Goal: Transaction & Acquisition: Purchase product/service

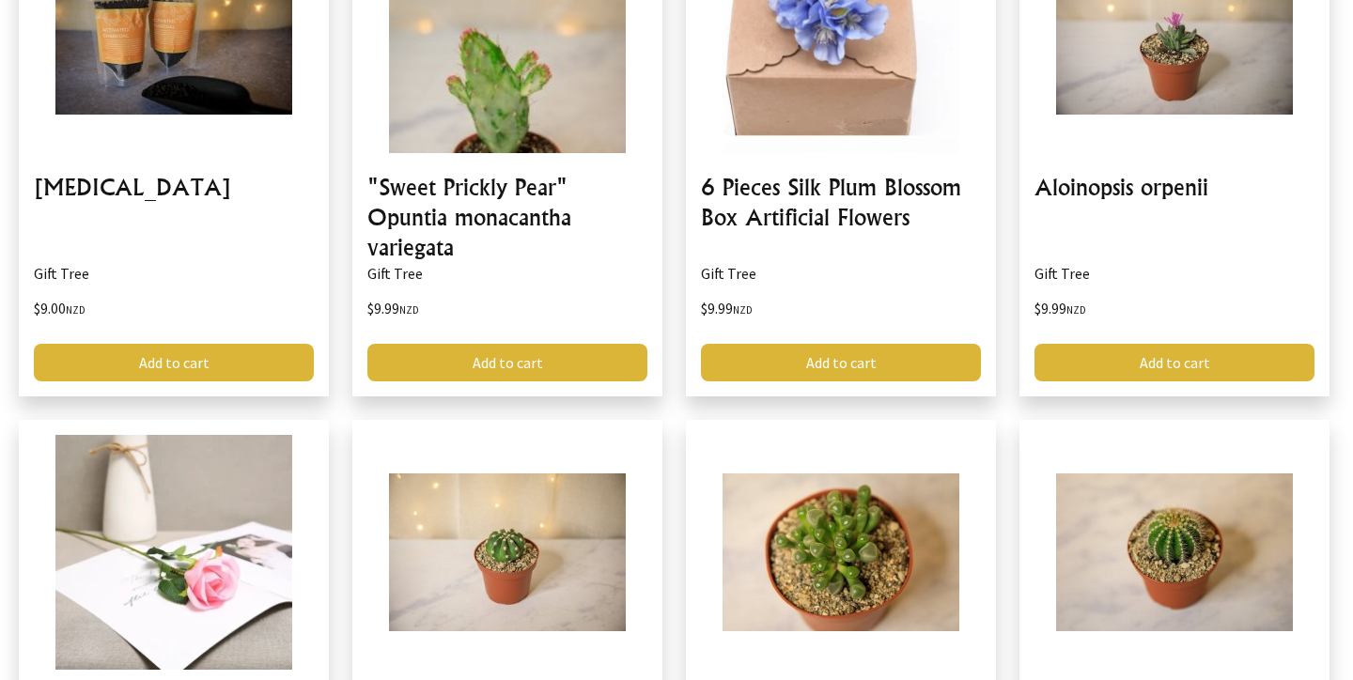
scroll to position [2669, 0]
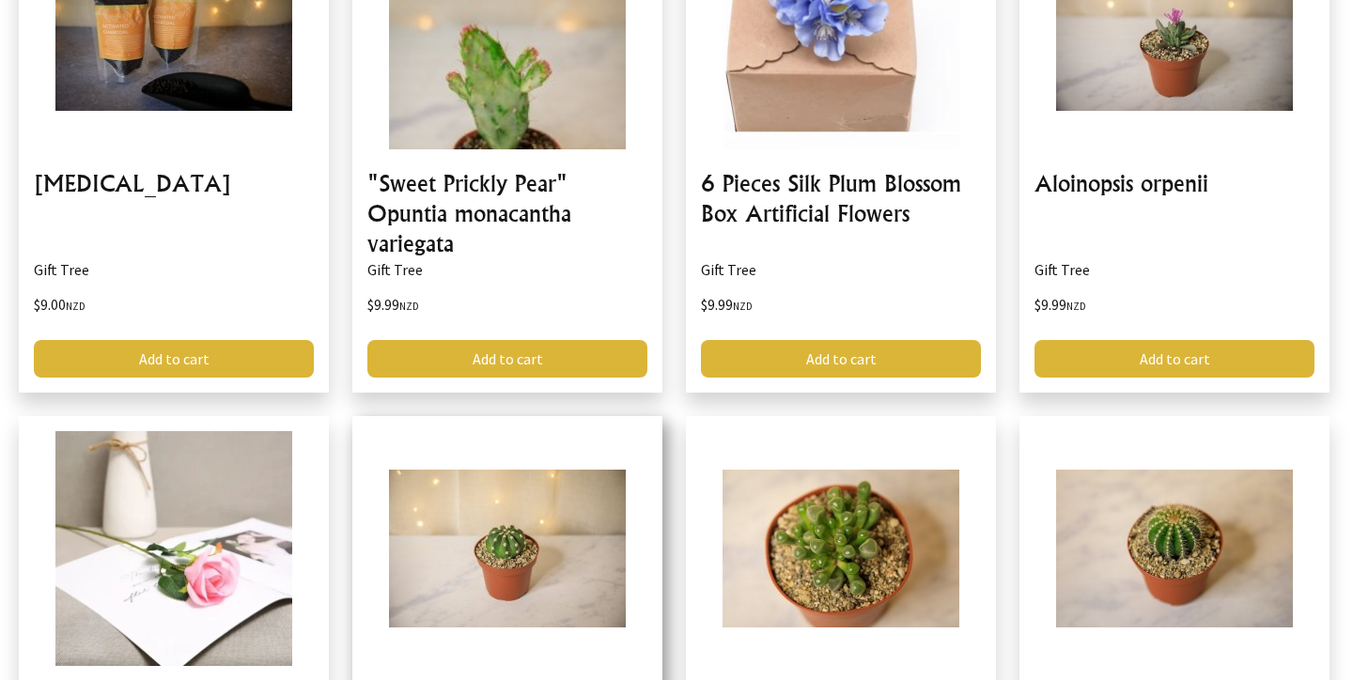
click at [668, 505] on div "Astrophytum "Sand Dollar" Cactus Gift Tree $9.99 NZD Add to cart" at bounding box center [518, 674] width 333 height 517
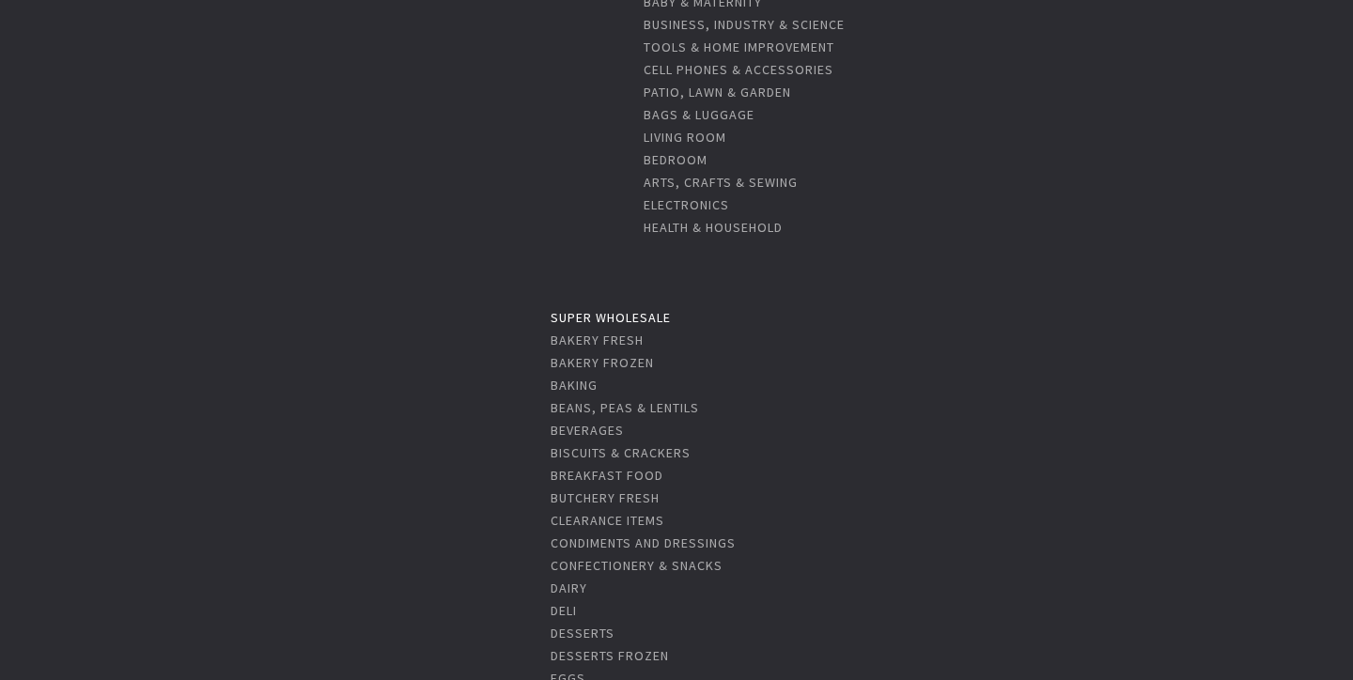
scroll to position [890, 0]
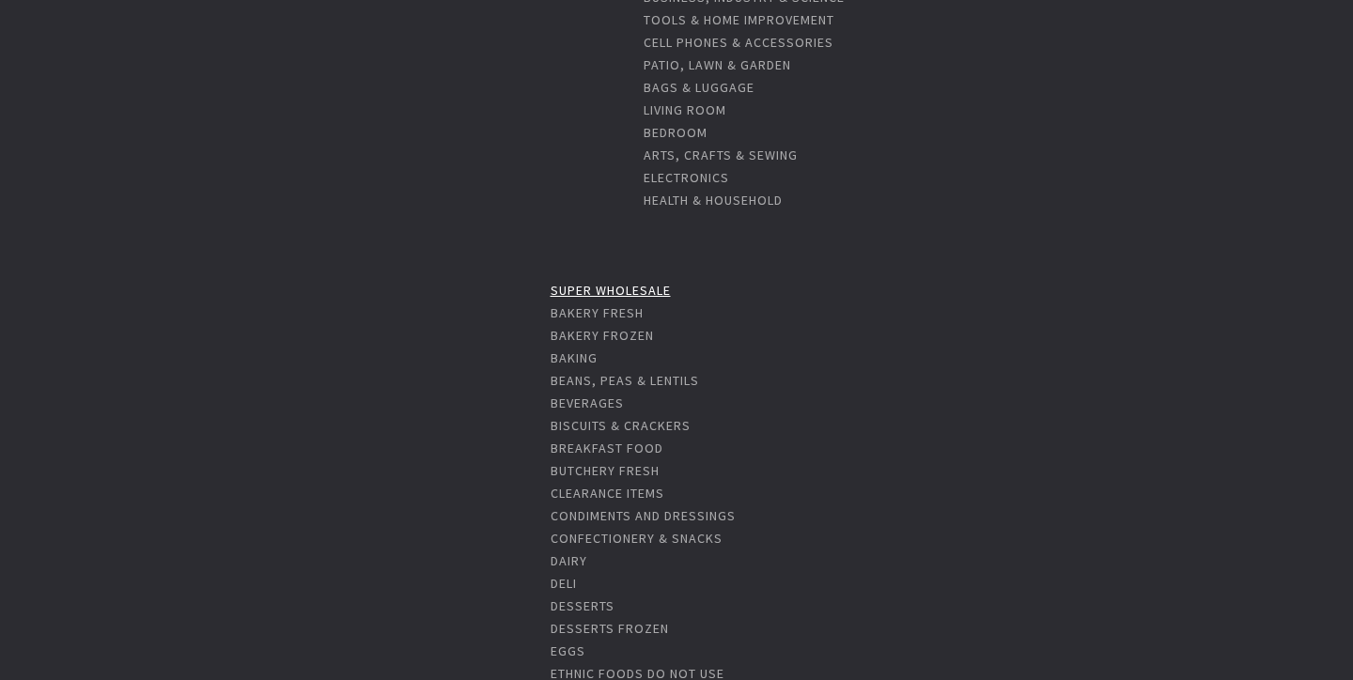
click at [624, 291] on link "Super Wholesale" at bounding box center [610, 290] width 120 height 17
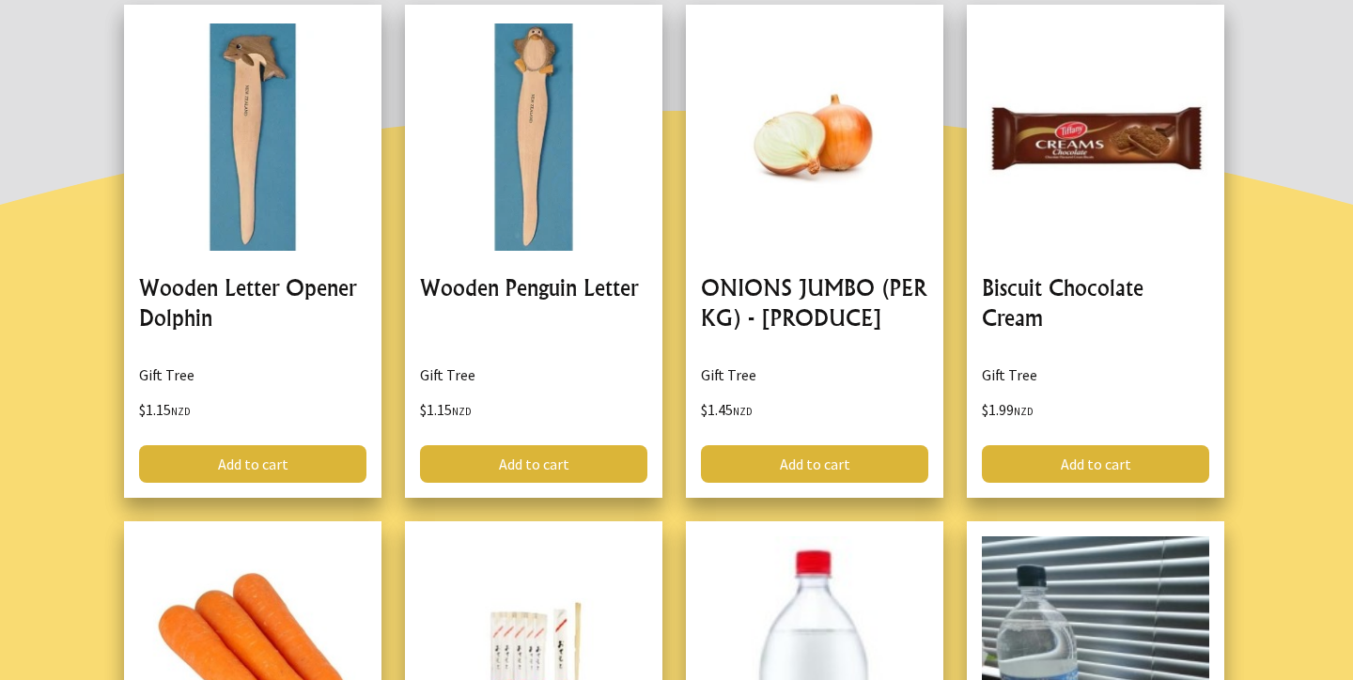
scroll to position [1113, 0]
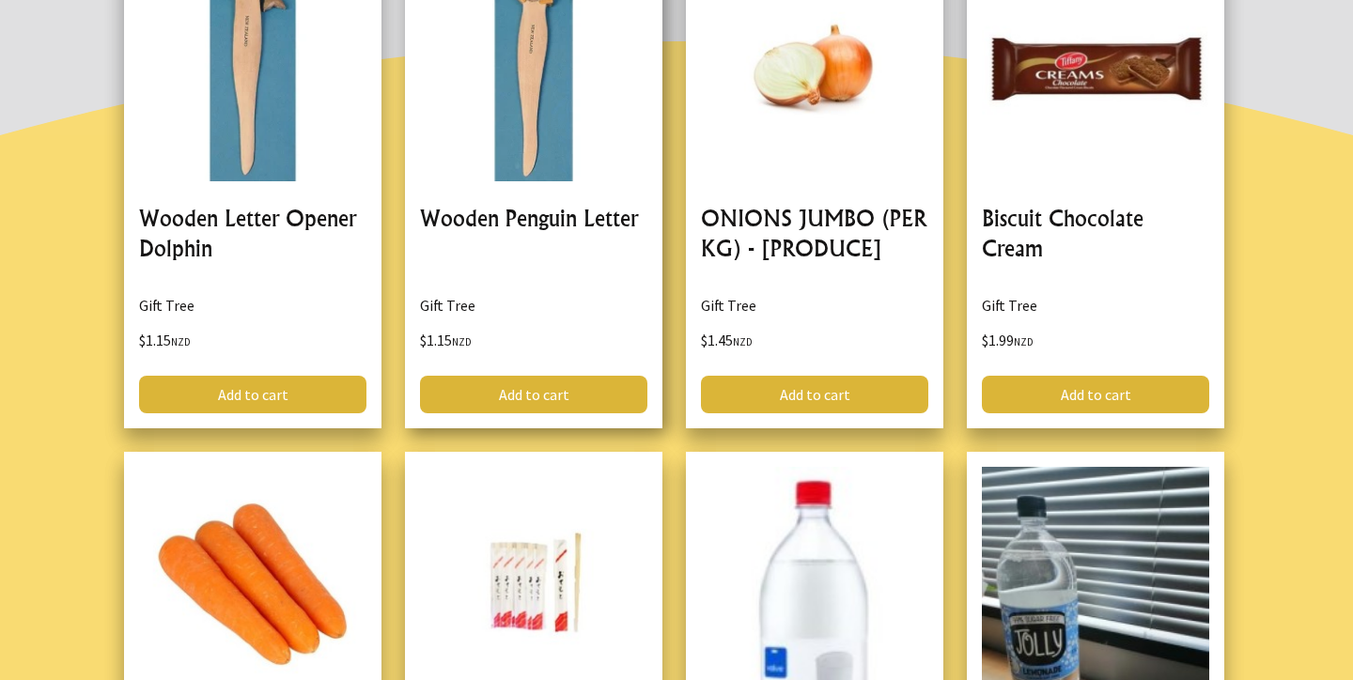
click at [671, 363] on div "Wooden Penguin Letter Gift Tree $1.15 NZD Add to cart" at bounding box center [545, 193] width 281 height 517
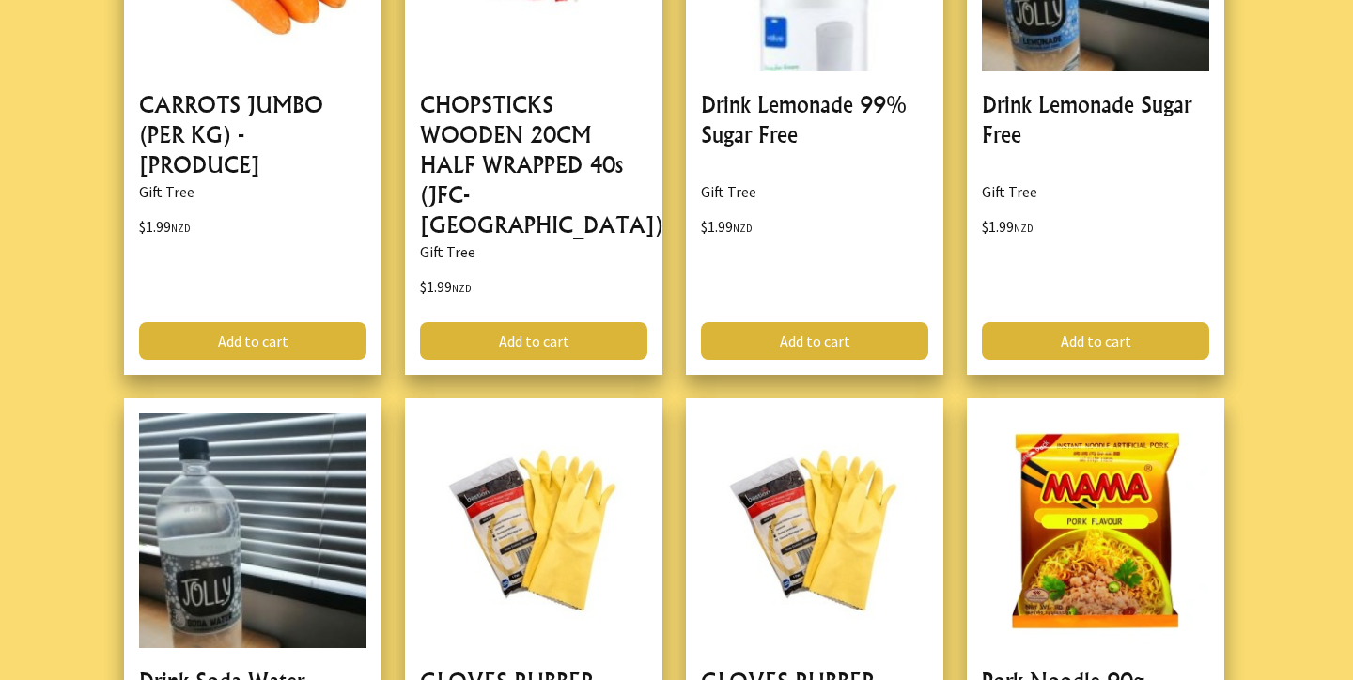
scroll to position [1740, 0]
